Goal: Navigation & Orientation: Find specific page/section

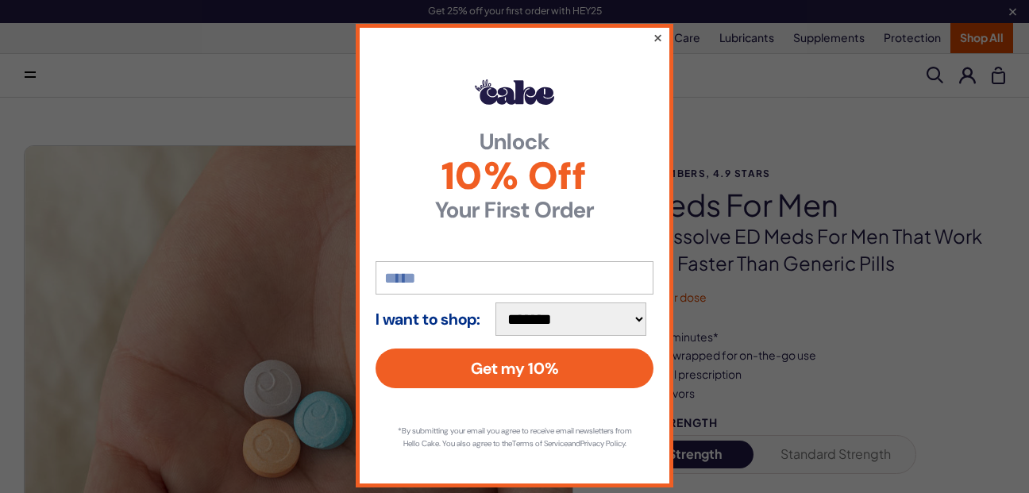
click at [654, 37] on button "×" at bounding box center [657, 37] width 10 height 19
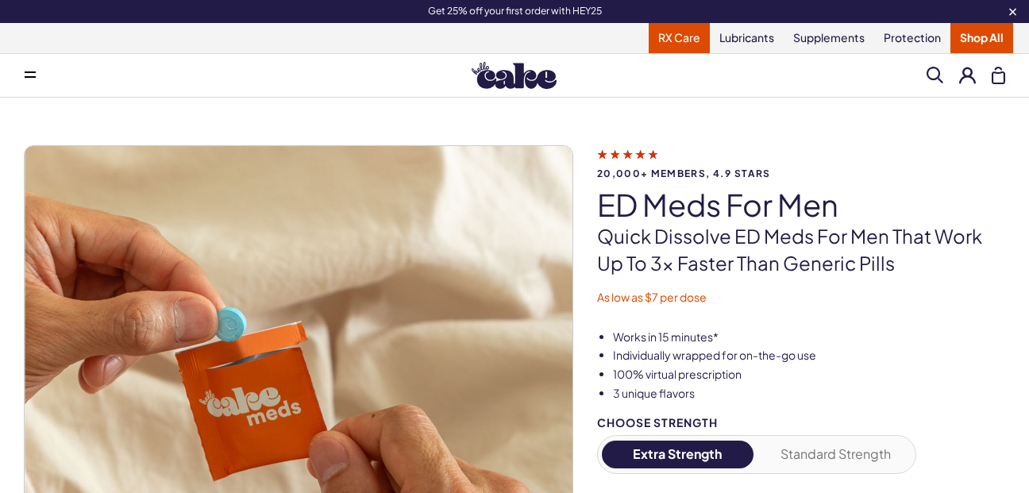
click at [679, 40] on link "RX Care" at bounding box center [679, 38] width 61 height 30
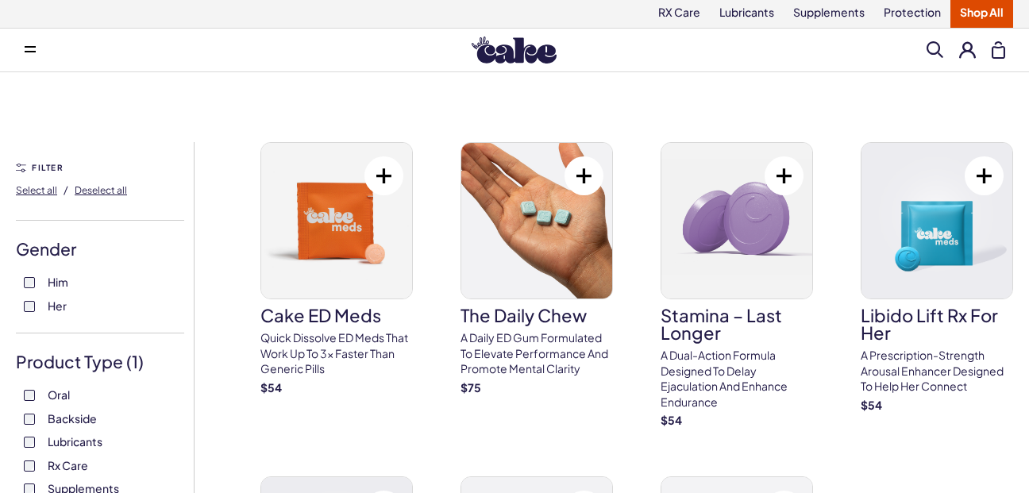
scroll to position [3, 0]
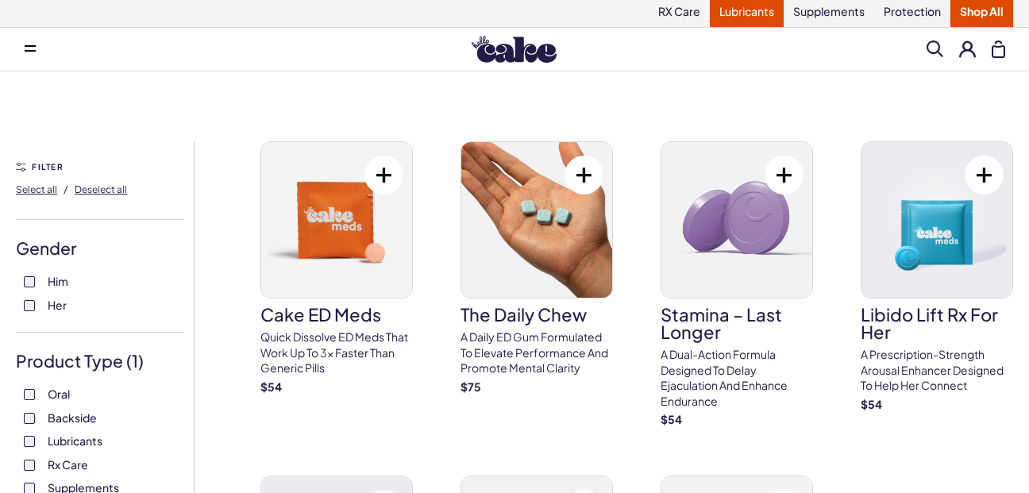
click at [745, 15] on link "Lubricants" at bounding box center [747, 12] width 74 height 30
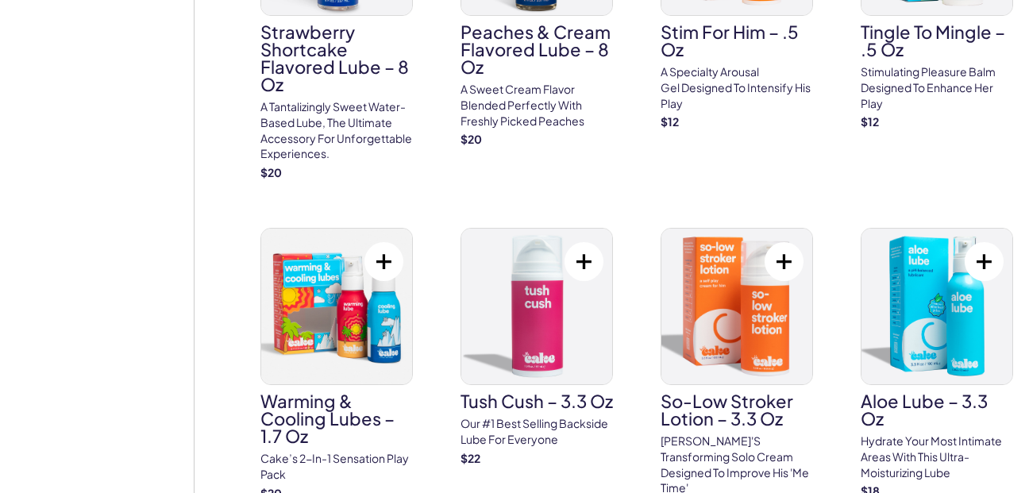
scroll to position [1009, 0]
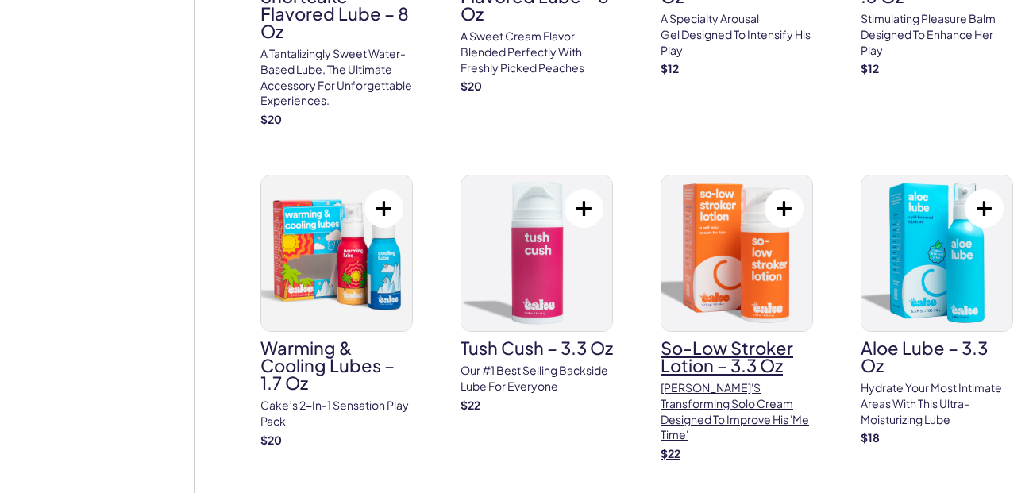
click at [712, 225] on img at bounding box center [736, 253] width 151 height 156
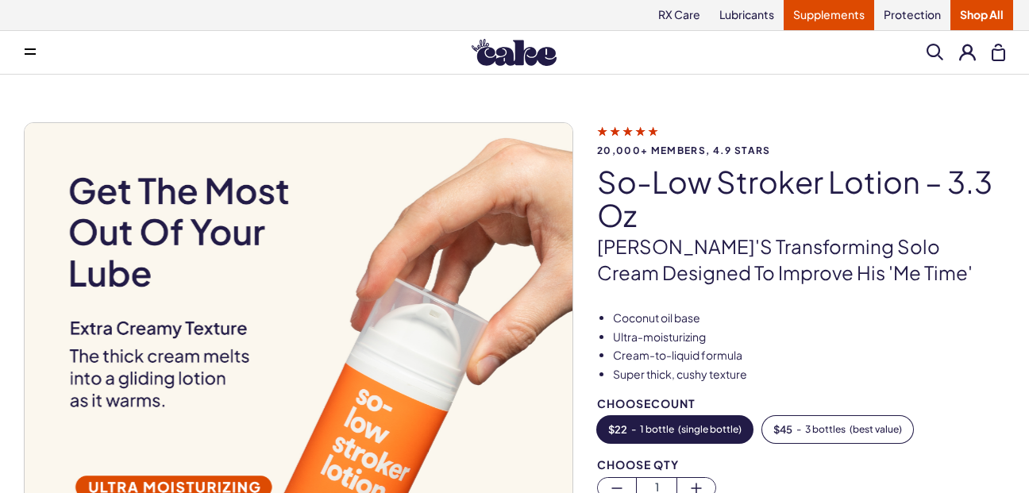
click at [811, 17] on link "Supplements" at bounding box center [828, 15] width 90 height 30
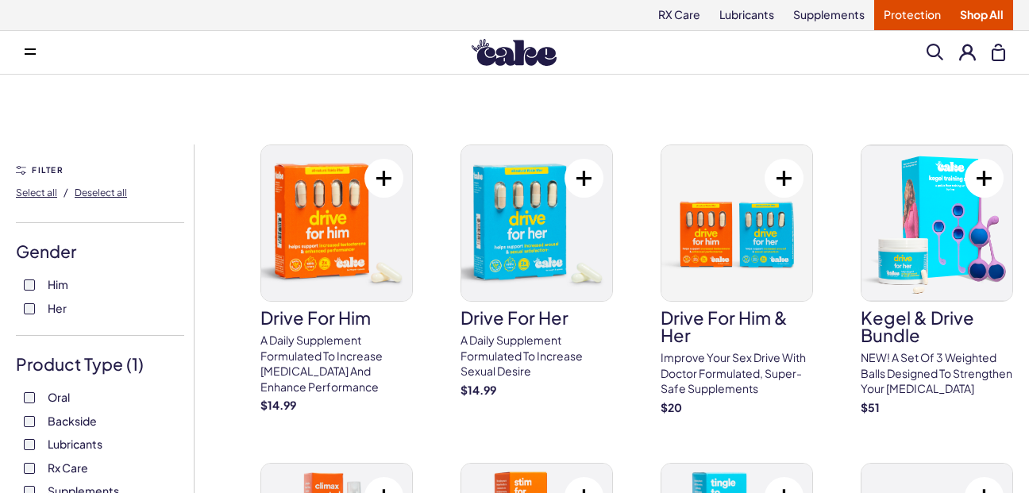
click at [895, 16] on link "Protection" at bounding box center [912, 15] width 76 height 30
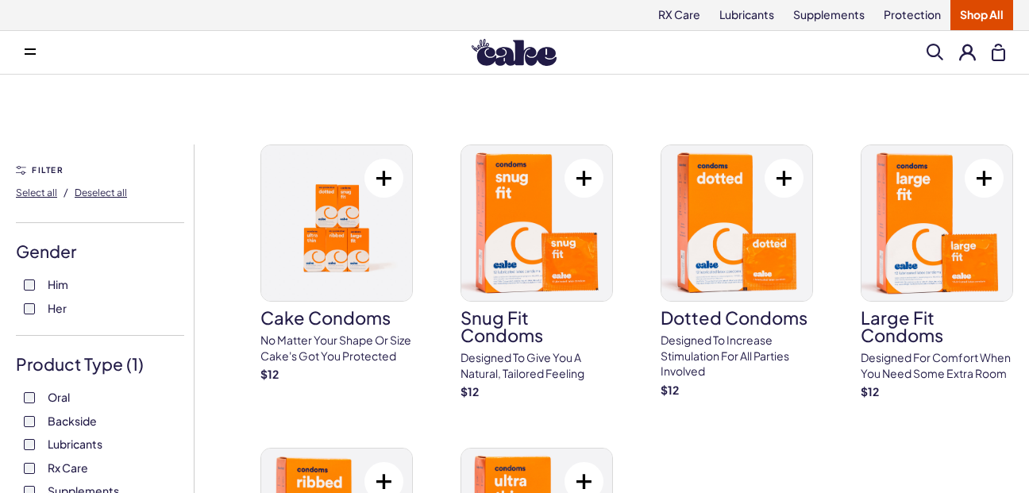
click at [968, 12] on link "Shop All" at bounding box center [981, 15] width 63 height 30
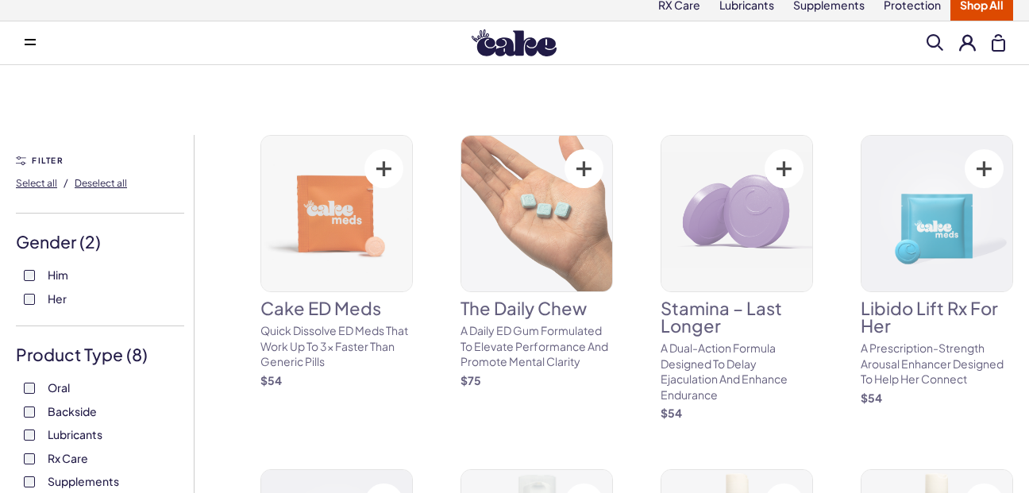
scroll to position [20, 0]
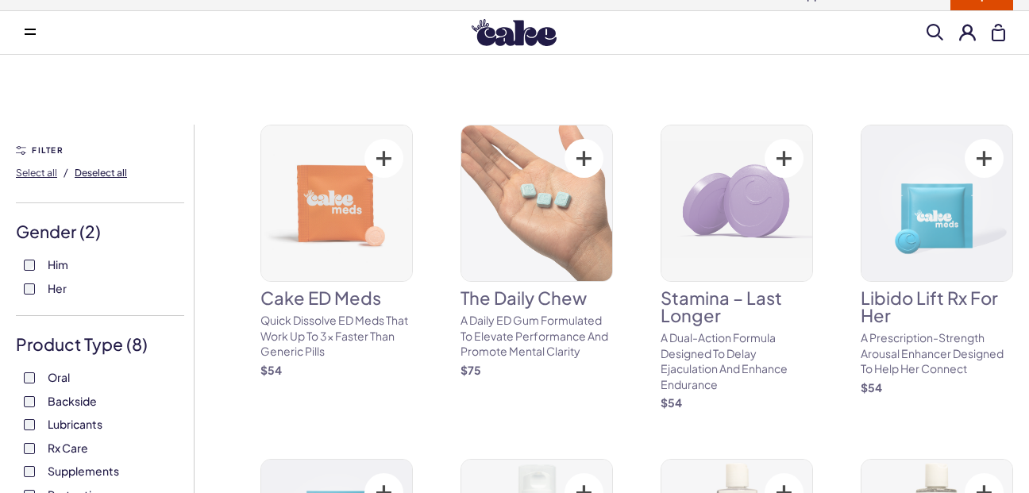
click at [98, 174] on span "Deselect all" at bounding box center [101, 173] width 52 height 12
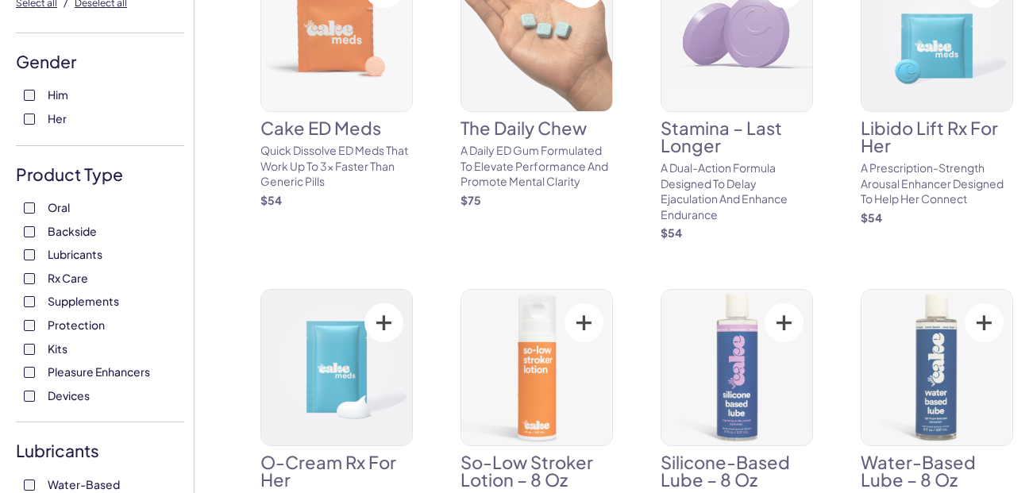
scroll to position [191, 0]
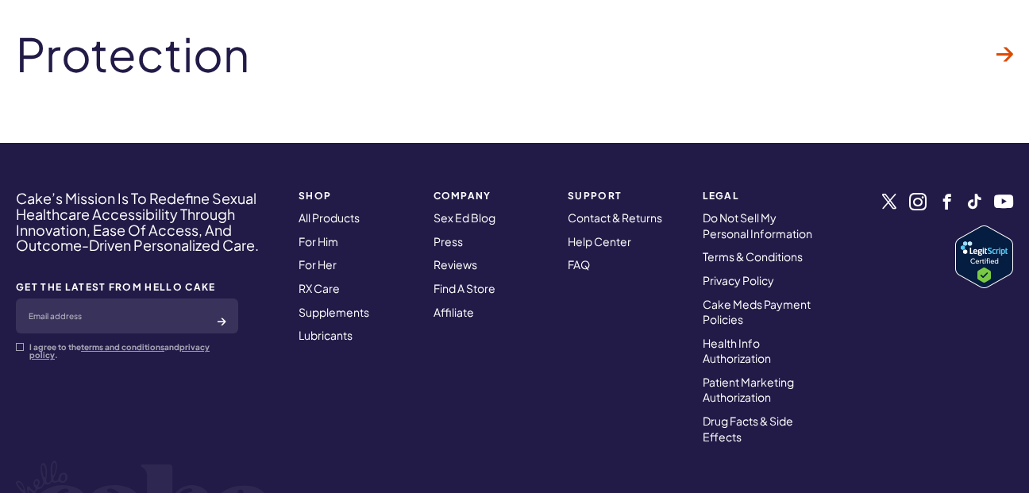
scroll to position [3496, 0]
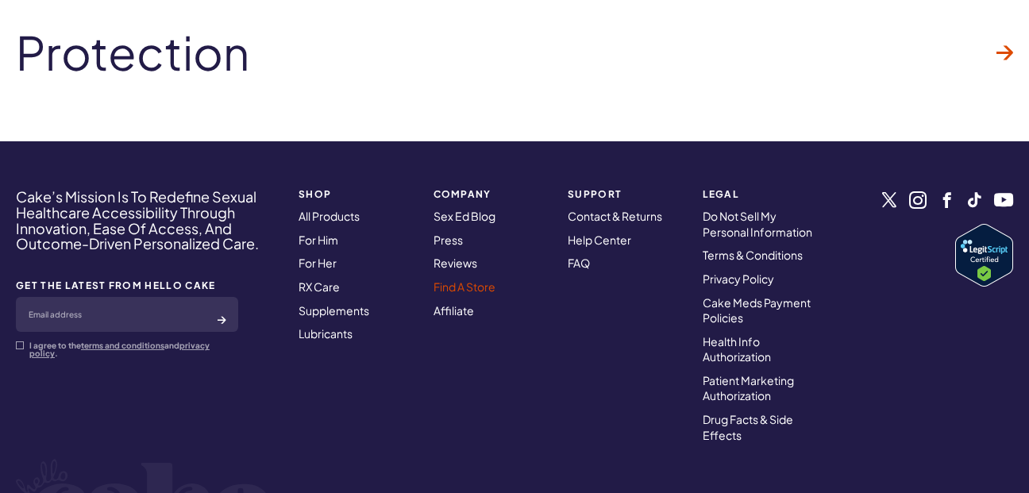
click at [471, 279] on link "Find A Store" at bounding box center [464, 286] width 62 height 14
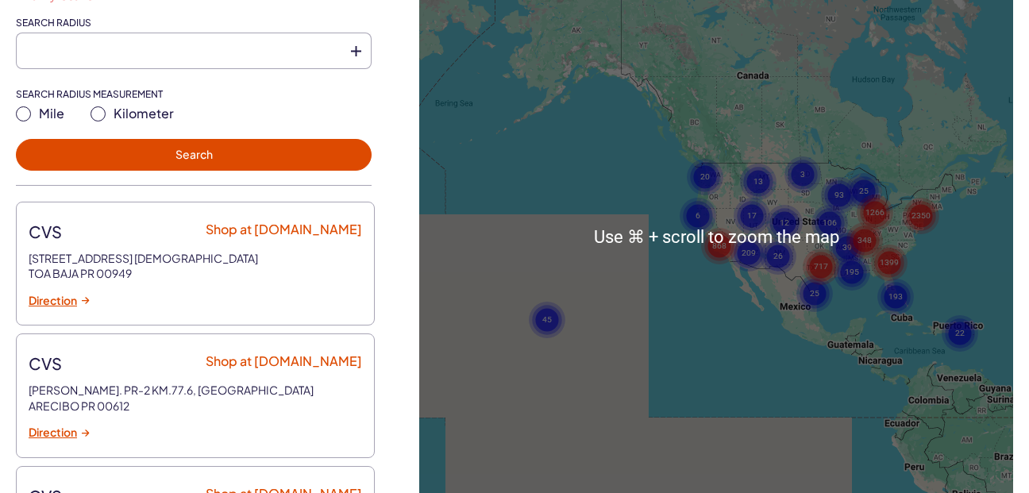
scroll to position [390, 0]
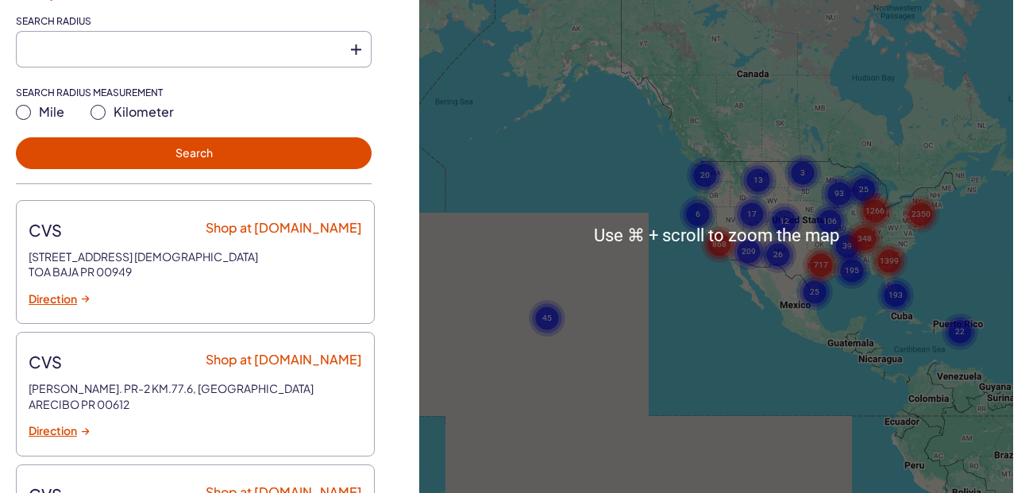
click at [724, 246] on text "868" at bounding box center [719, 243] width 14 height 10
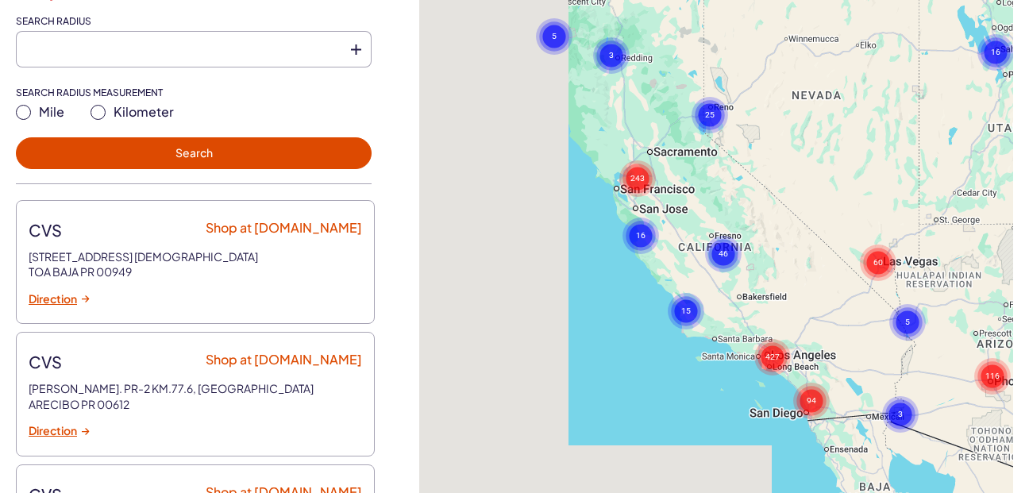
click at [813, 401] on text "94" at bounding box center [811, 400] width 10 height 10
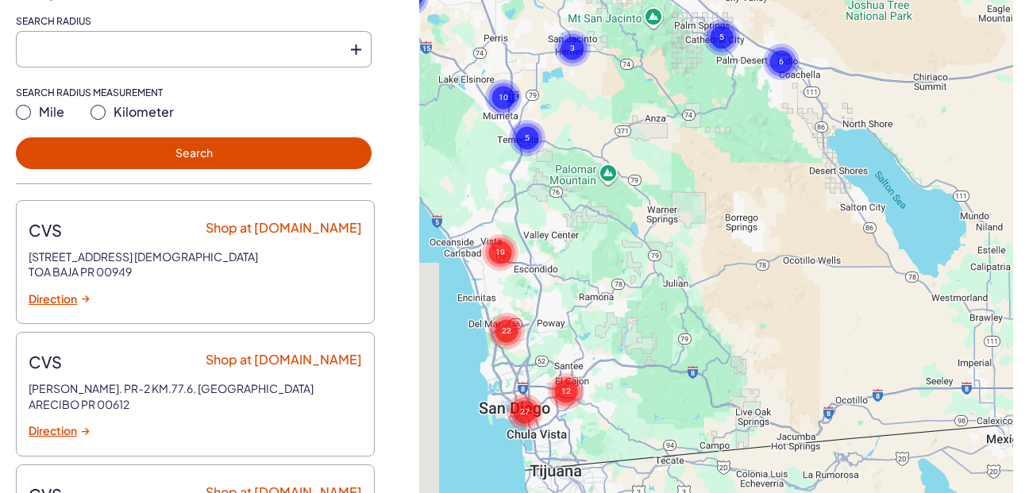
drag, startPoint x: 568, startPoint y: 390, endPoint x: 661, endPoint y: 397, distance: 93.9
click at [568, 390] on text "12" at bounding box center [566, 390] width 10 height 10
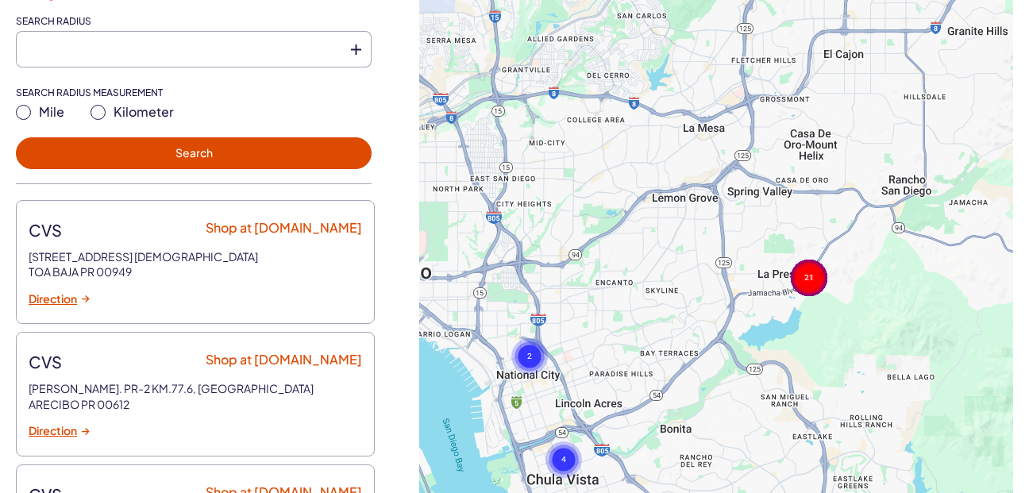
drag, startPoint x: 562, startPoint y: 271, endPoint x: 878, endPoint y: 300, distance: 317.2
click at [880, 300] on div "To navigate, press the arrow keys. To activate drag with keyboard, press Alt + …" at bounding box center [716, 234] width 594 height 735
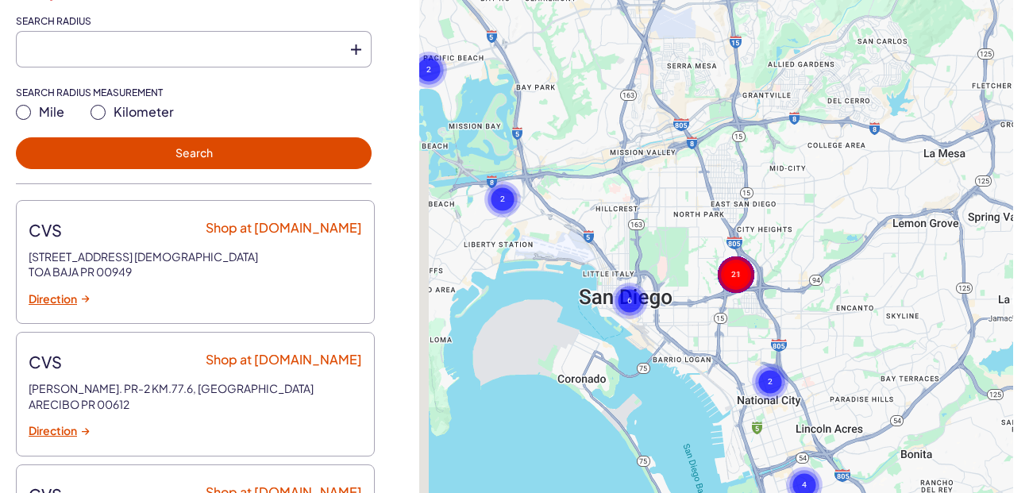
click at [706, 207] on gmp-advanced-marker at bounding box center [706, 207] width 0 height 0
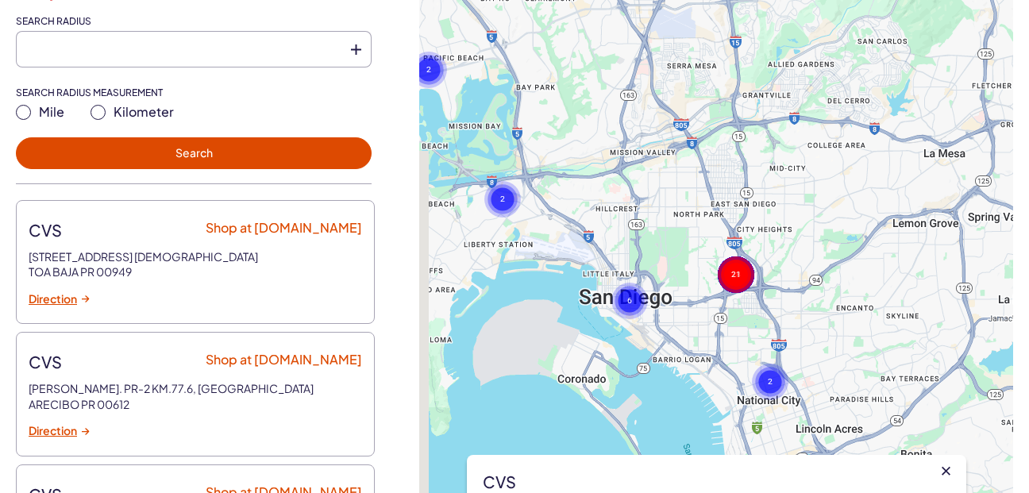
click at [674, 56] on gmp-advanced-marker at bounding box center [674, 56] width 0 height 0
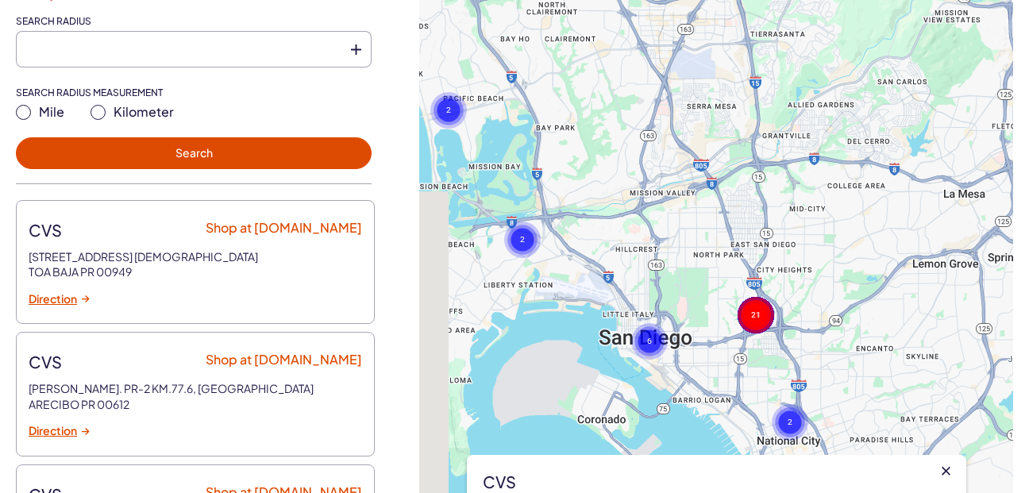
drag, startPoint x: 635, startPoint y: 52, endPoint x: 691, endPoint y: 195, distance: 154.3
click at [691, 194] on div "To activate drag with keyboard, press Alt + Enter. Once in keyboard drag state,…" at bounding box center [716, 234] width 594 height 735
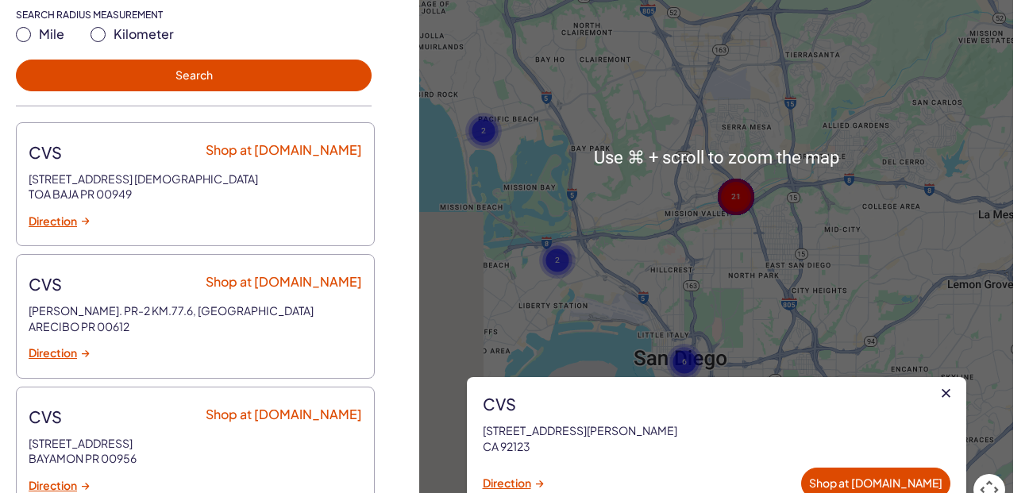
scroll to position [448, 0]
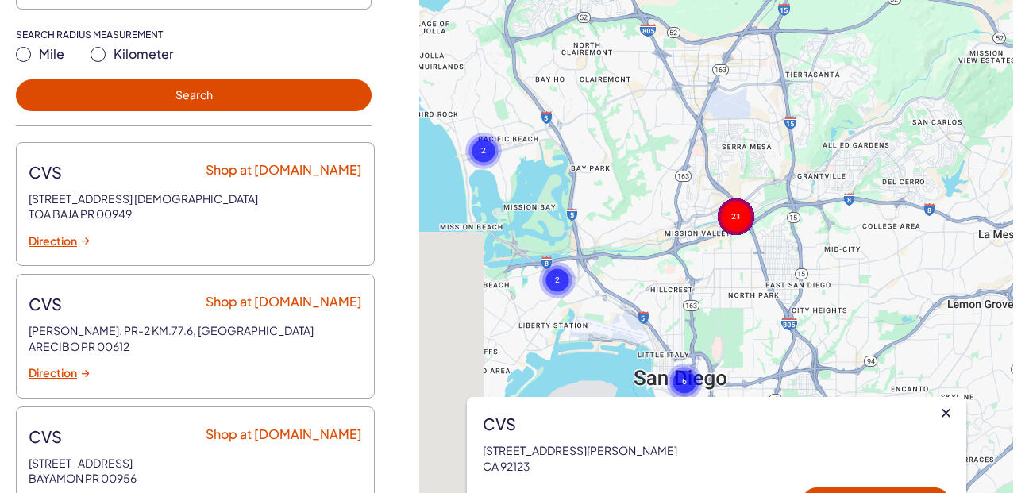
click at [822, 167] on gmp-advanced-marker at bounding box center [822, 167] width 0 height 0
click at [690, 216] on gmp-advanced-marker at bounding box center [690, 216] width 0 height 0
click at [579, 60] on gmp-advanced-marker at bounding box center [579, 60] width 0 height 0
click at [949, 300] on gmp-advanced-marker at bounding box center [949, 300] width 0 height 0
click at [905, 248] on gmp-advanced-marker at bounding box center [905, 248] width 0 height 0
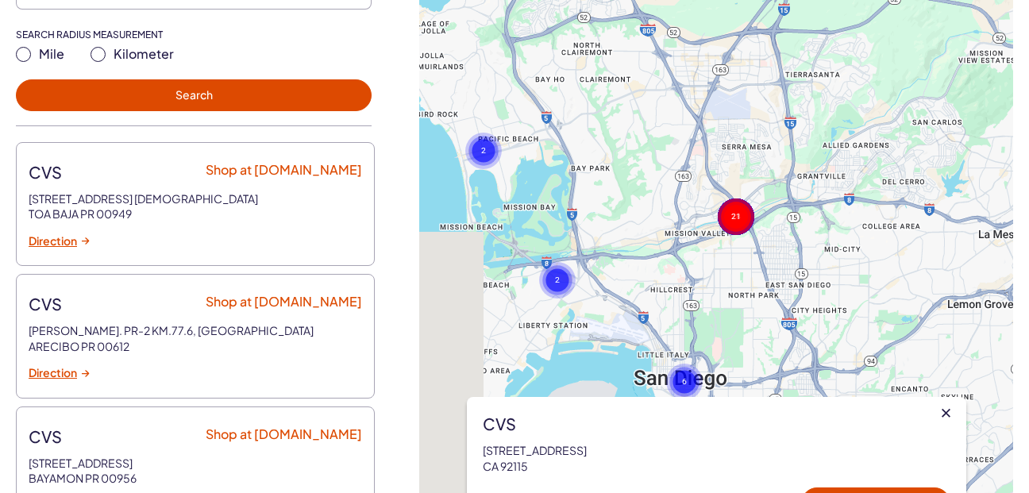
click at [951, 137] on gmp-advanced-marker at bounding box center [951, 137] width 0 height 0
click at [822, 268] on gmp-advanced-marker at bounding box center [822, 268] width 0 height 0
click at [760, 288] on gmp-advanced-marker at bounding box center [760, 288] width 0 height 0
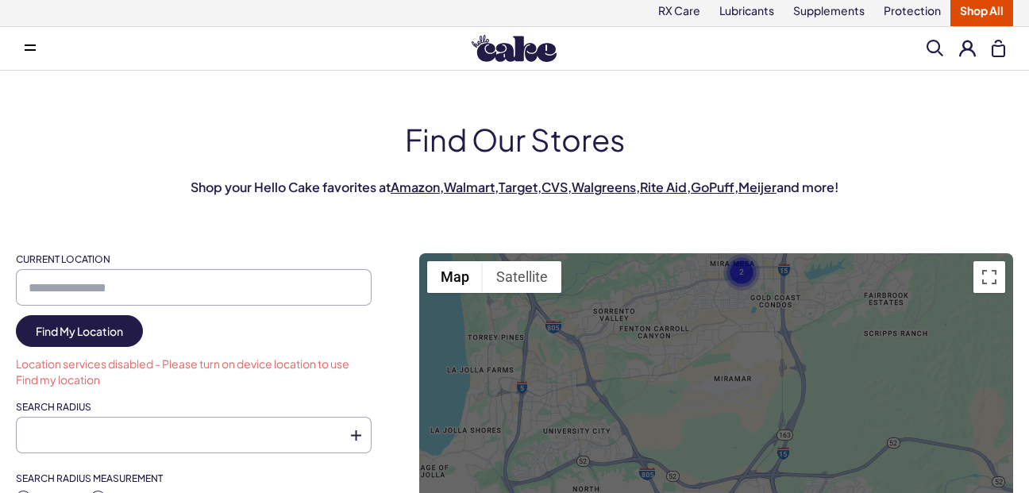
scroll to position [0, 0]
